Goal: Task Accomplishment & Management: Use online tool/utility

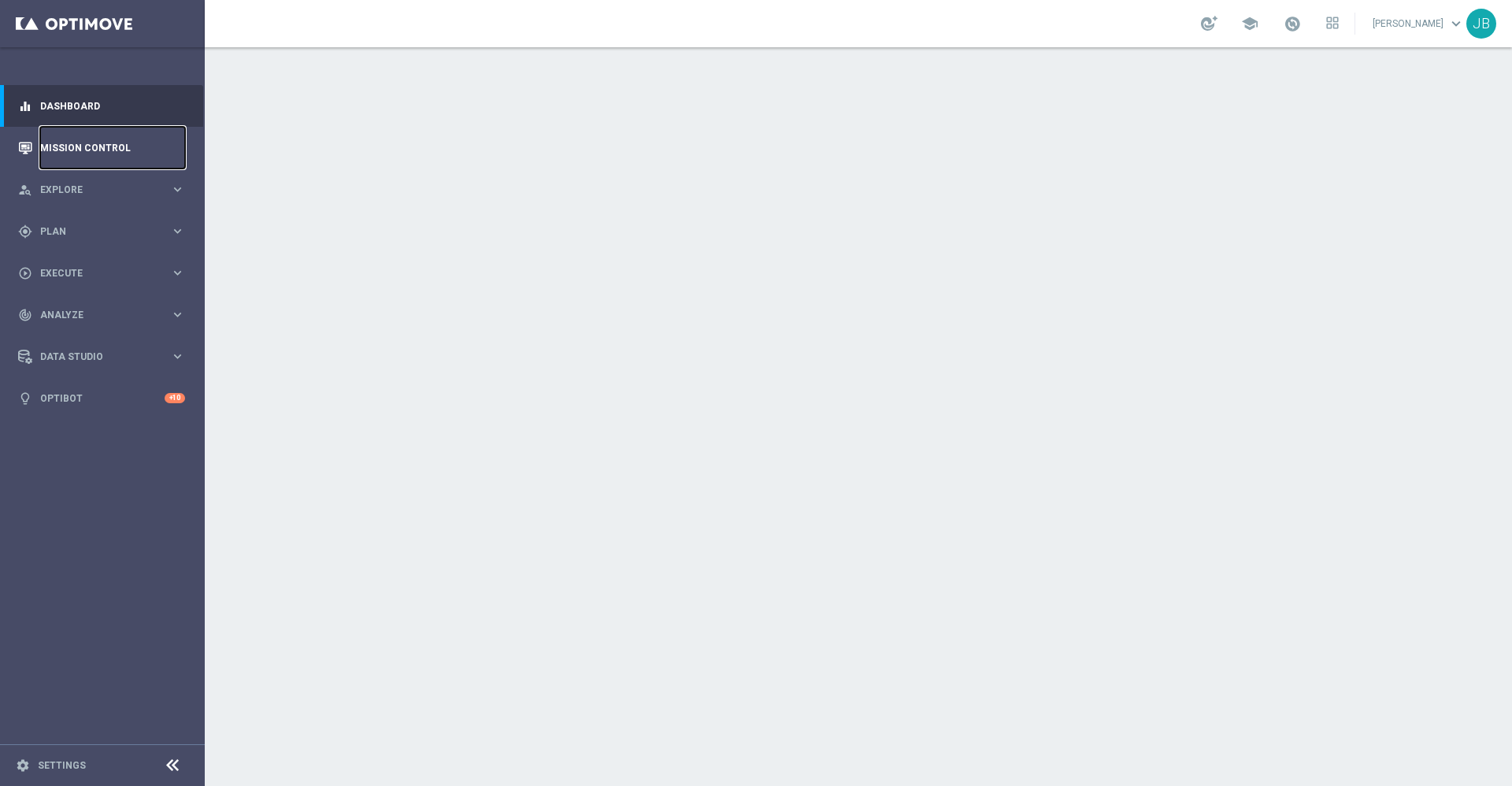
click at [151, 145] on link "Mission Control" at bounding box center [112, 147] width 145 height 42
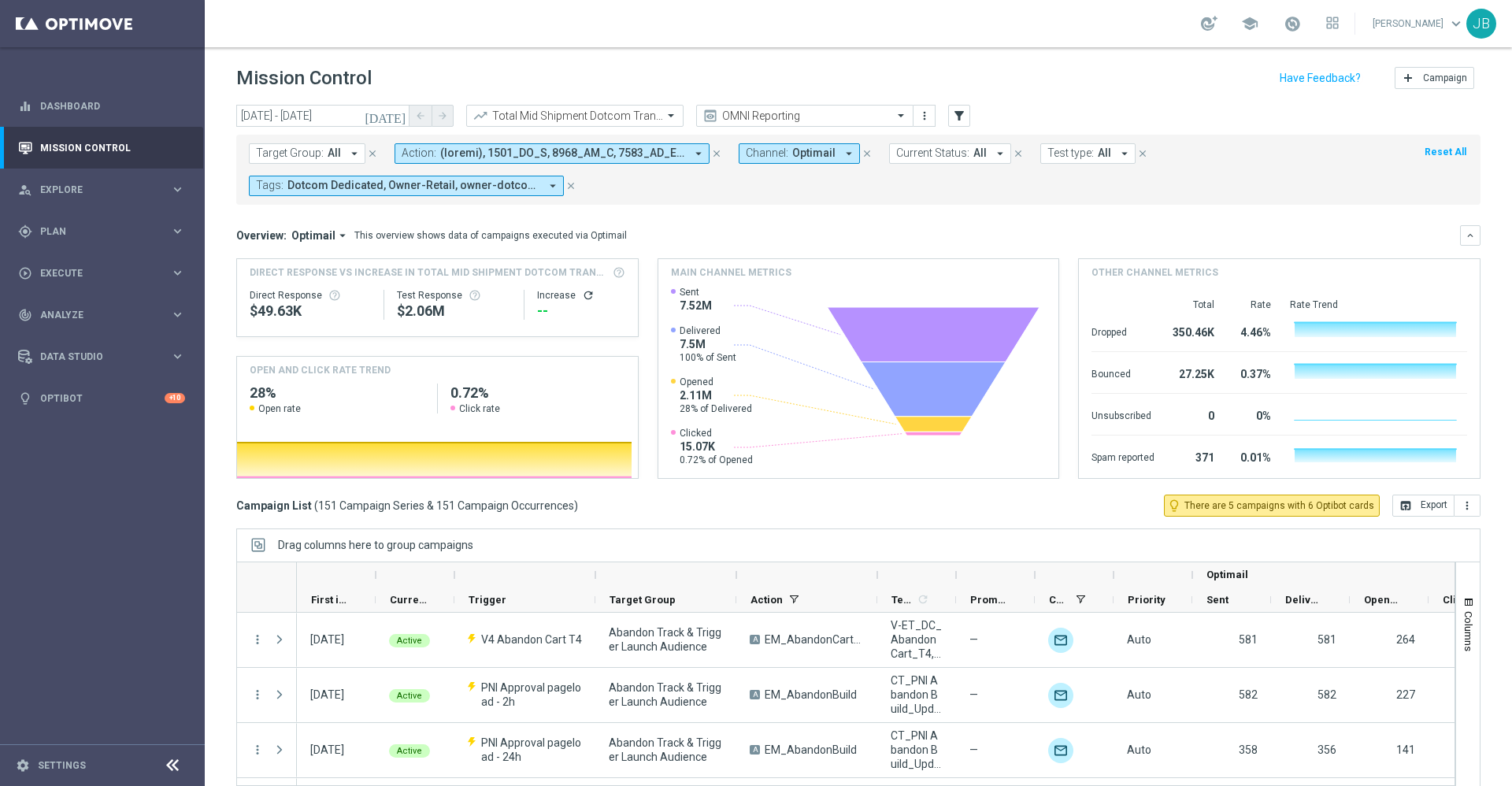
click at [397, 116] on icon "[DATE]" at bounding box center [386, 116] width 43 height 15
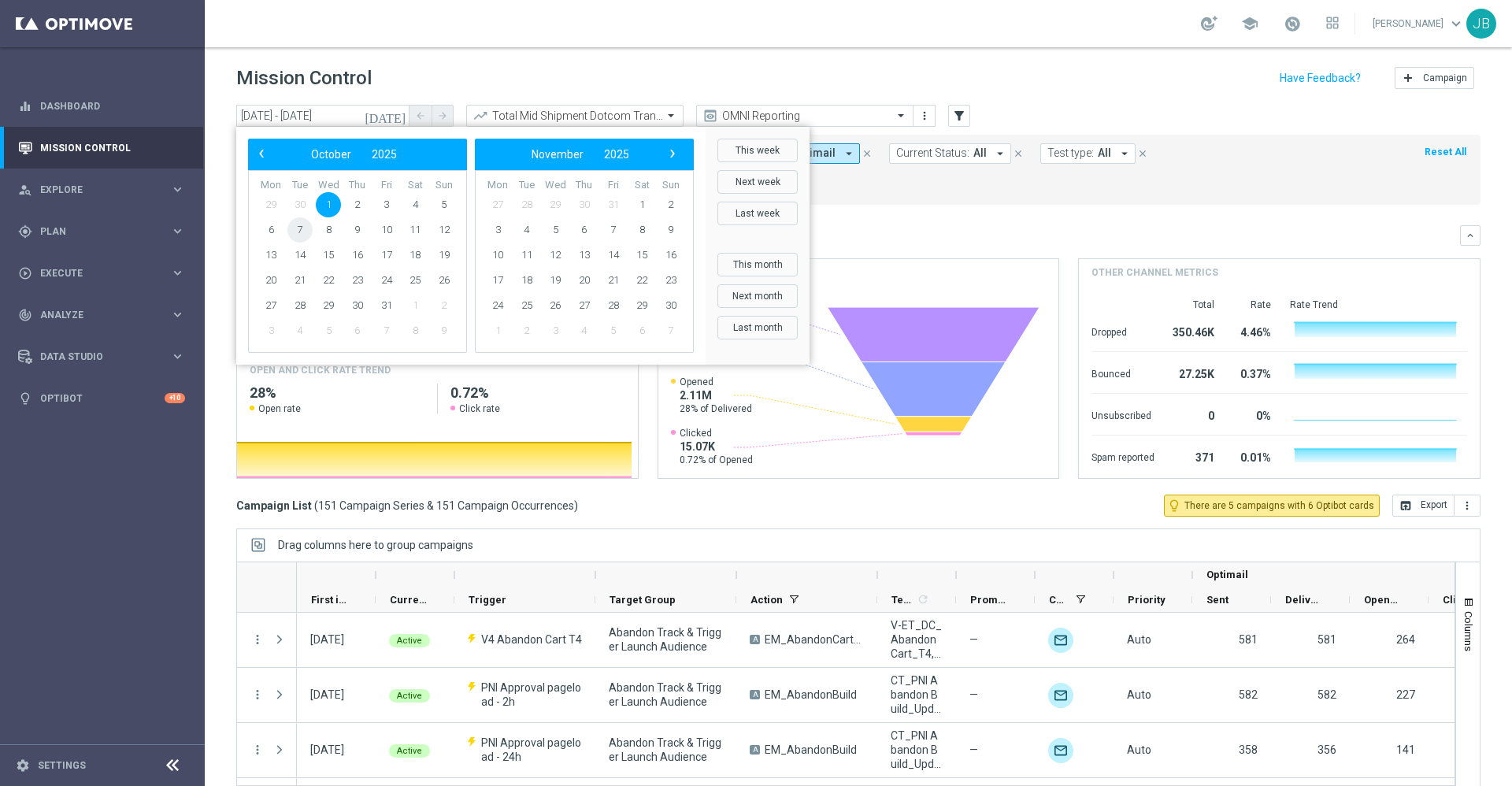
click at [305, 231] on span "7" at bounding box center [300, 230] width 25 height 25
type input "[DATE] - [DATE]"
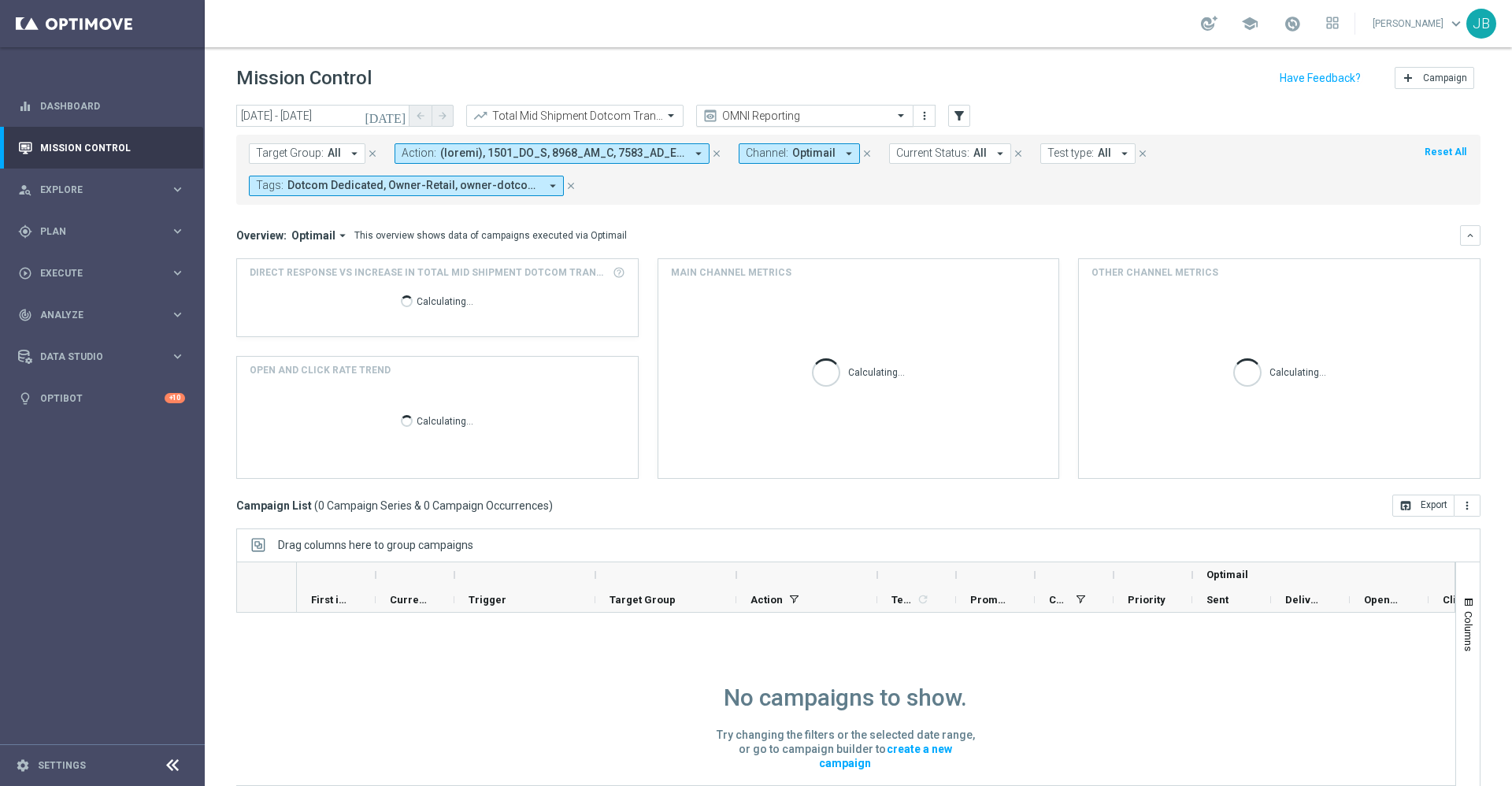
click at [777, 115] on input "text" at bounding box center [788, 116] width 169 height 14
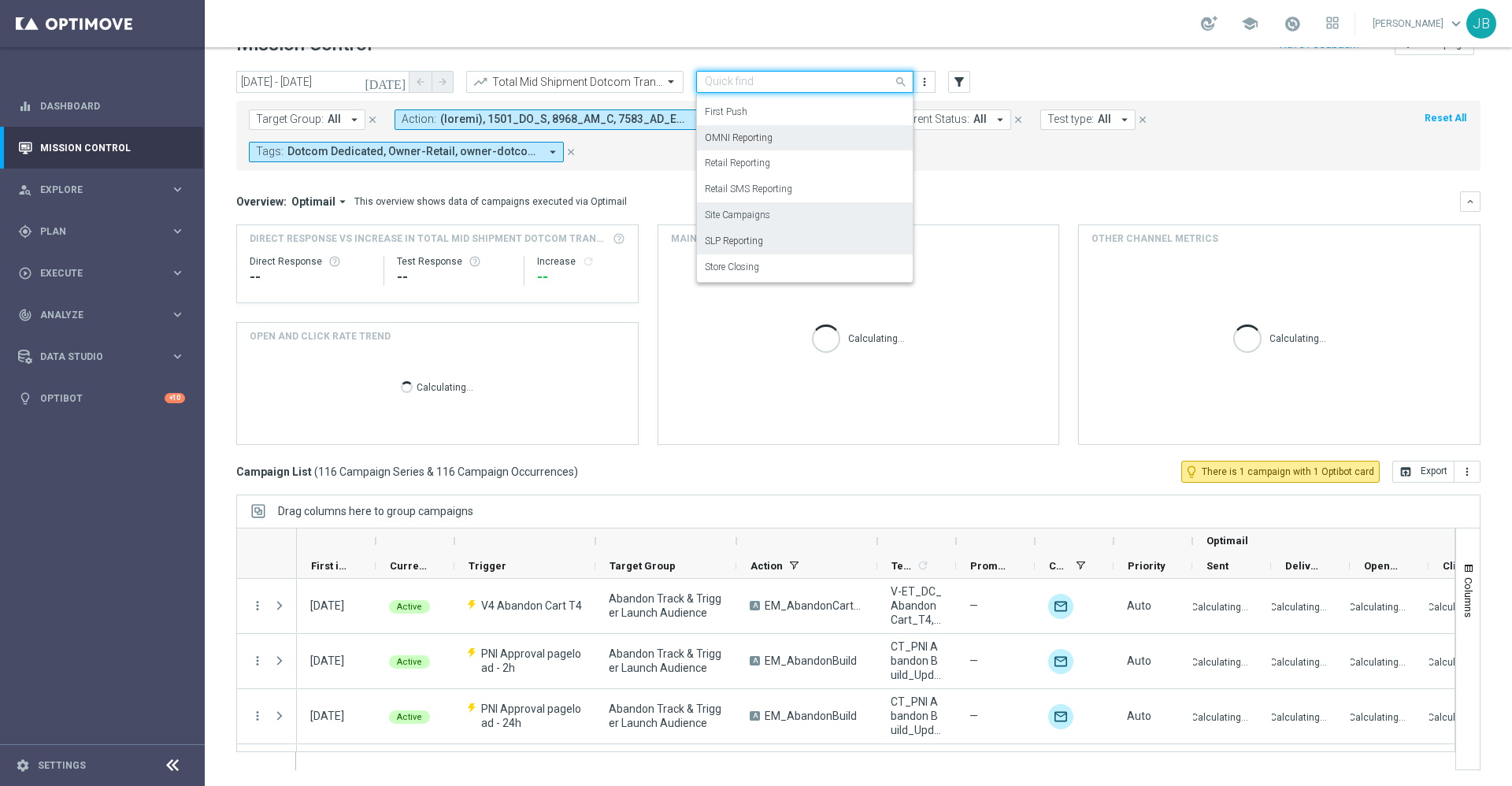
scroll to position [34, 0]
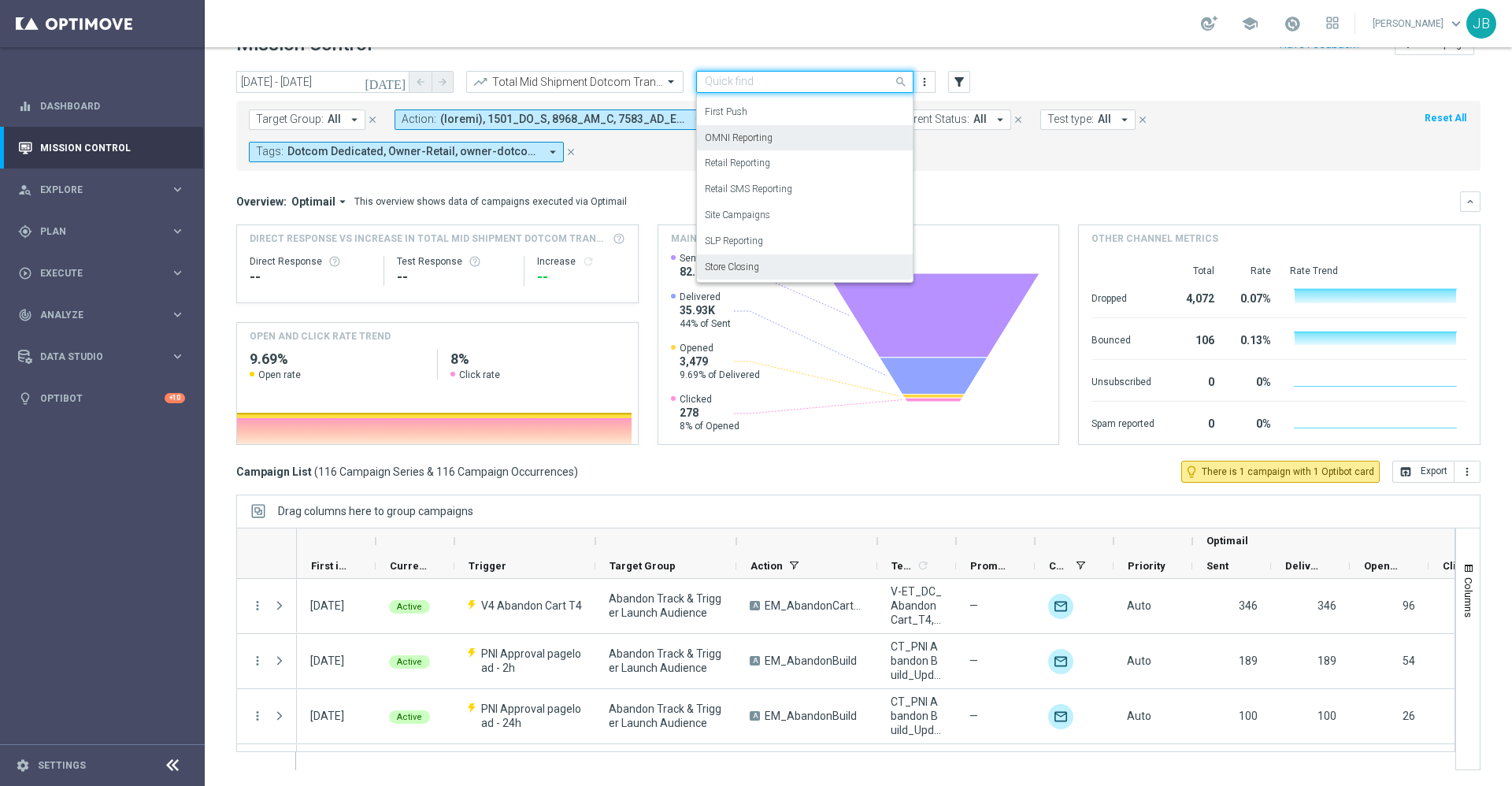
click at [761, 265] on div "Store Closing" at bounding box center [804, 267] width 200 height 26
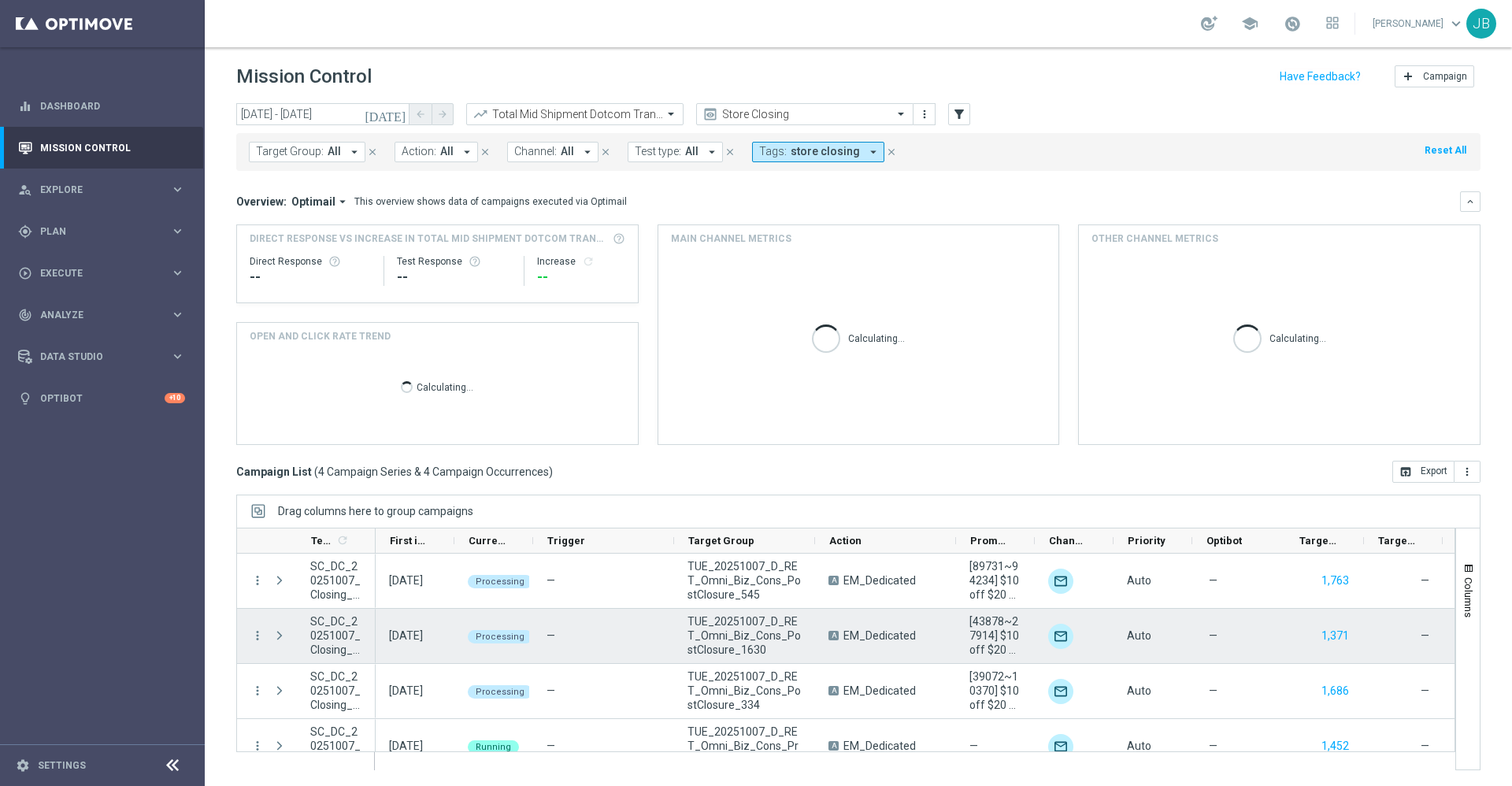
scroll to position [22, 0]
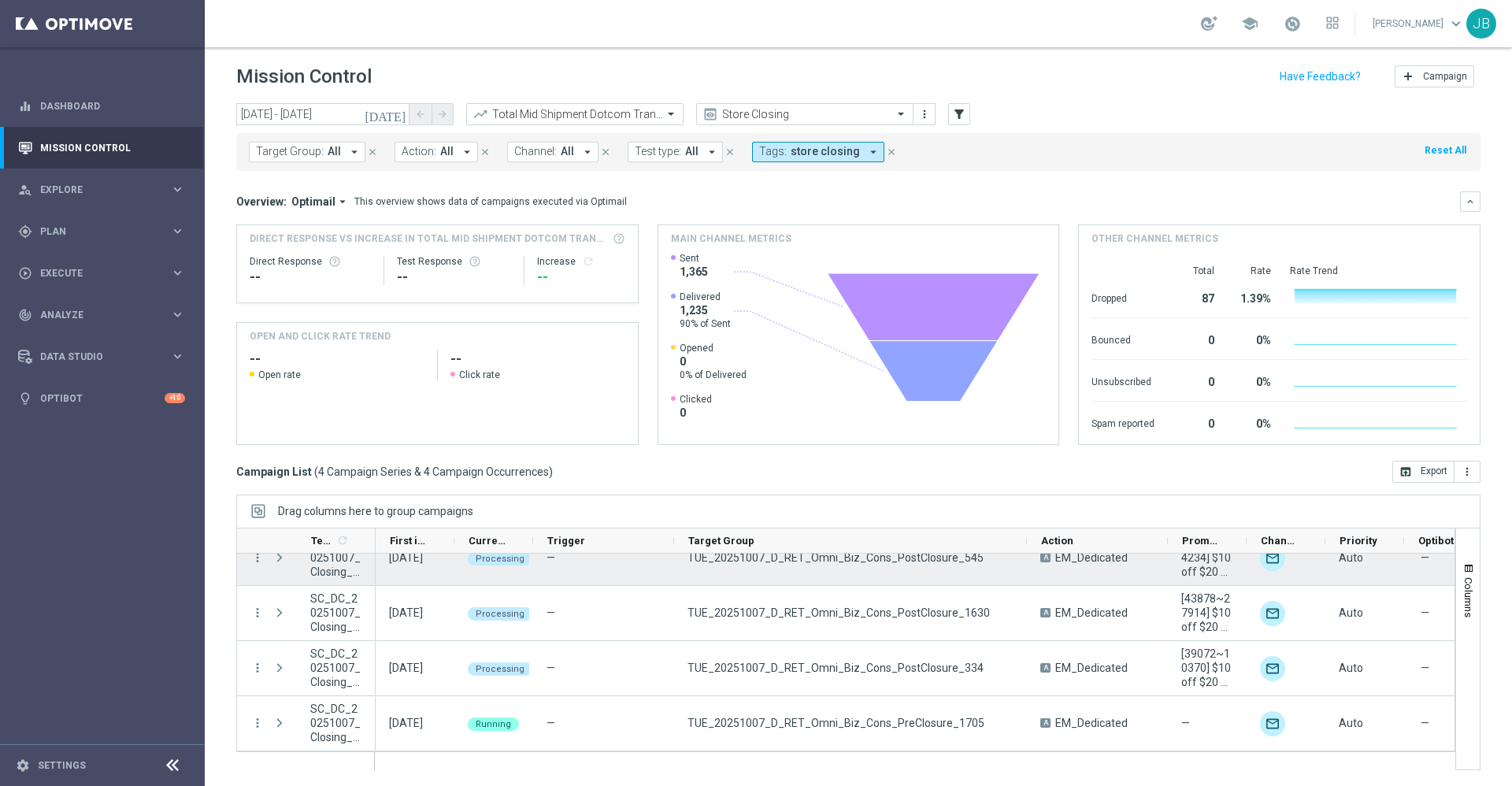
drag, startPoint x: 814, startPoint y: 540, endPoint x: 1026, endPoint y: 583, distance: 216.3
click at [1026, 583] on div "Templates 1 refresh" at bounding box center [845, 648] width 1219 height 243
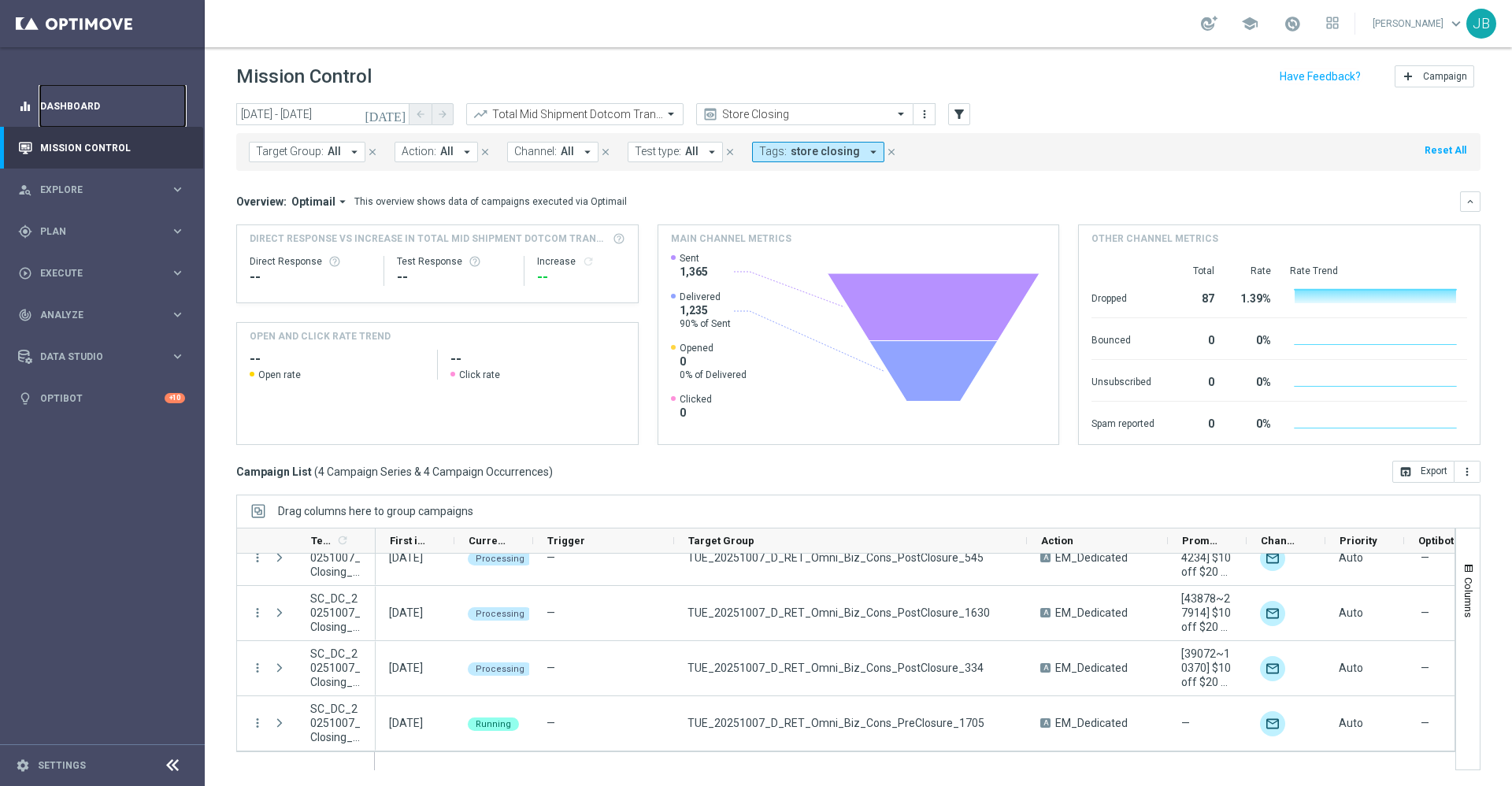
click at [168, 100] on link "Dashboard" at bounding box center [112, 105] width 145 height 42
